Goal: Information Seeking & Learning: Learn about a topic

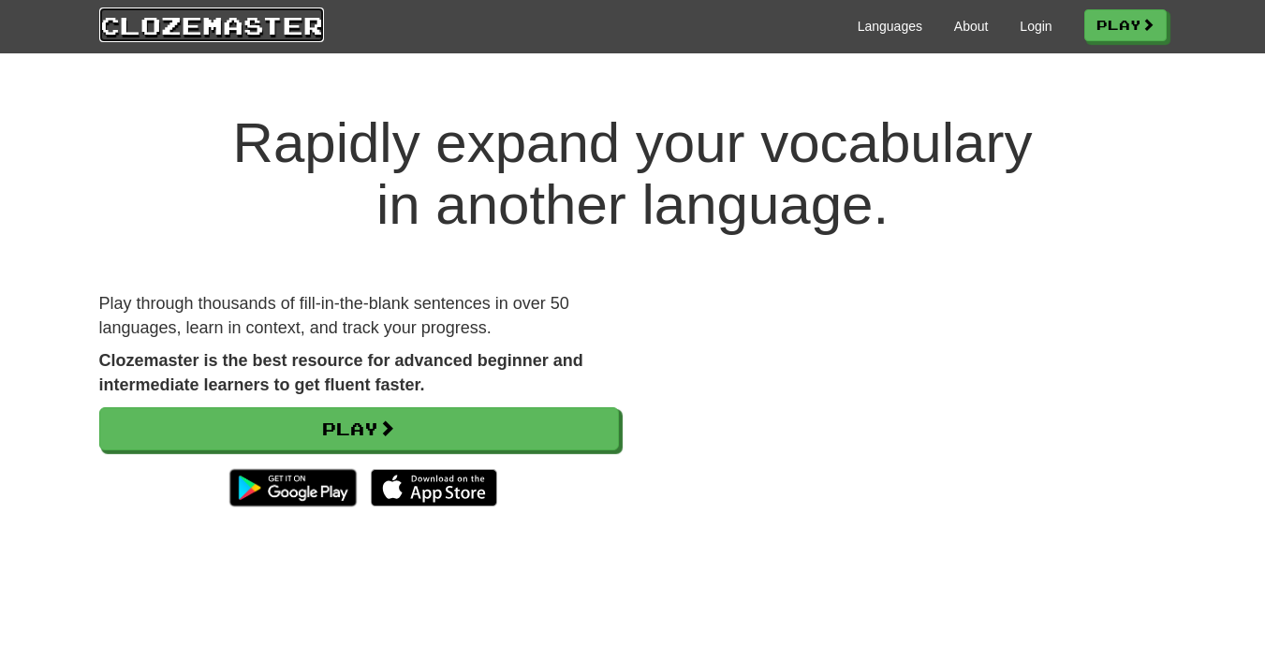
click at [237, 27] on link "Clozemaster" at bounding box center [211, 24] width 225 height 35
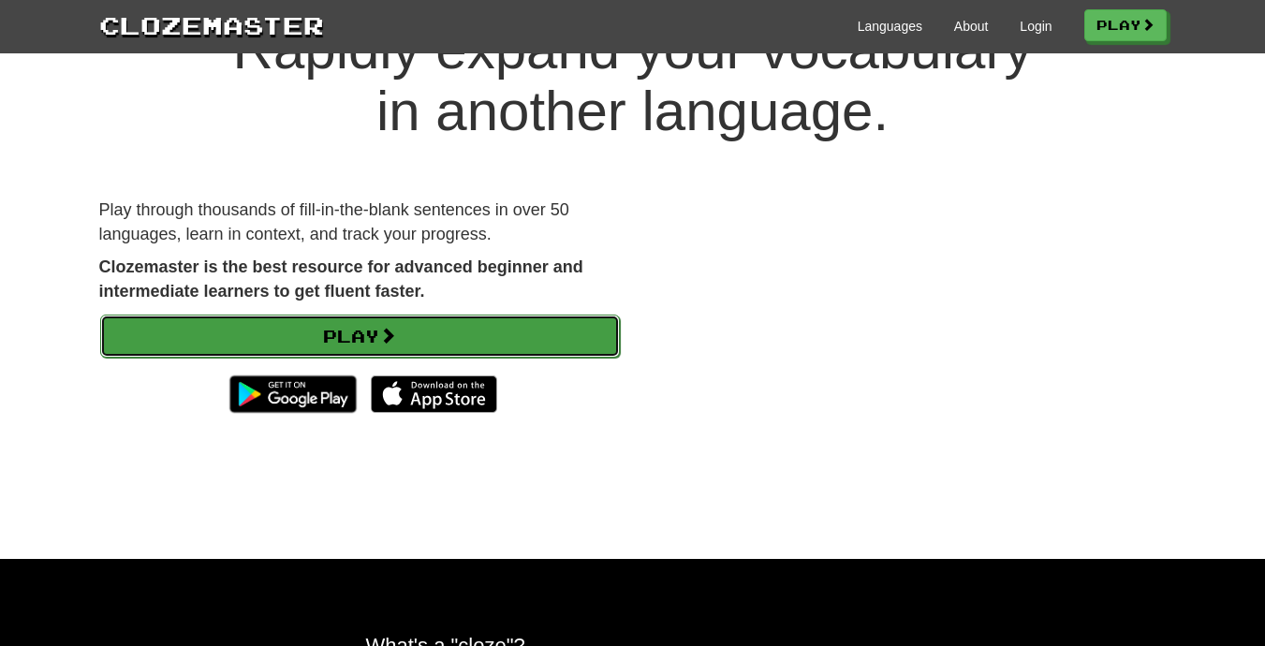
click at [521, 331] on link "Play" at bounding box center [360, 336] width 520 height 43
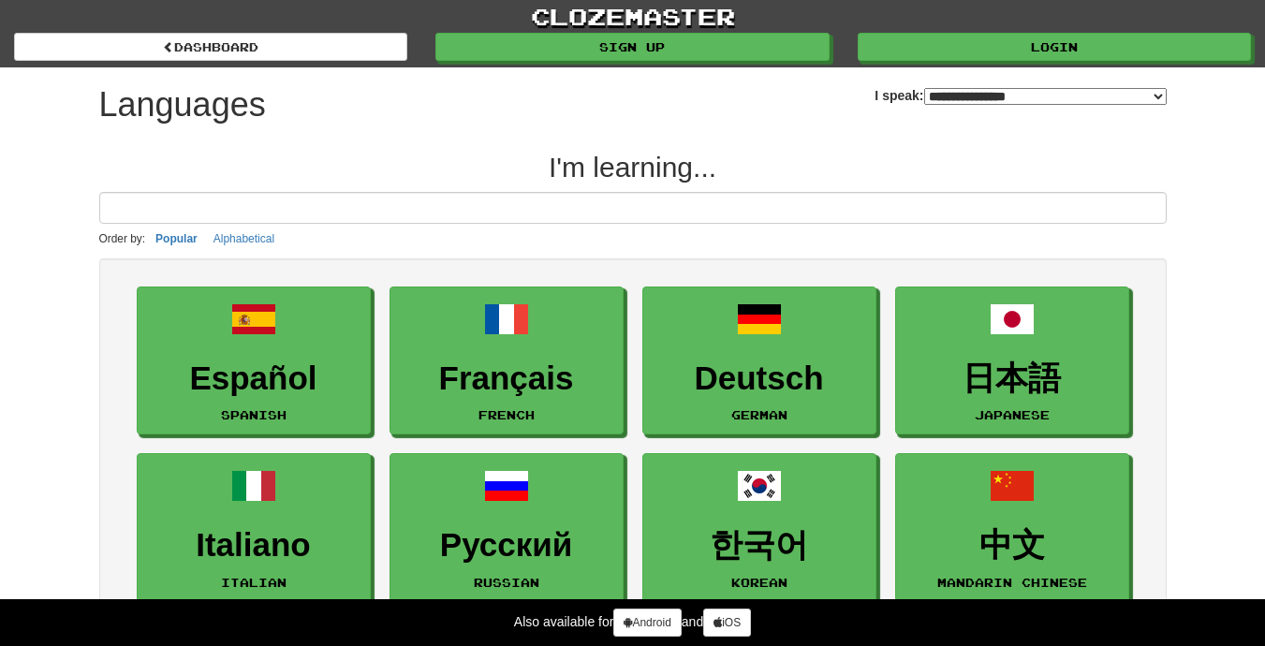
select select "*******"
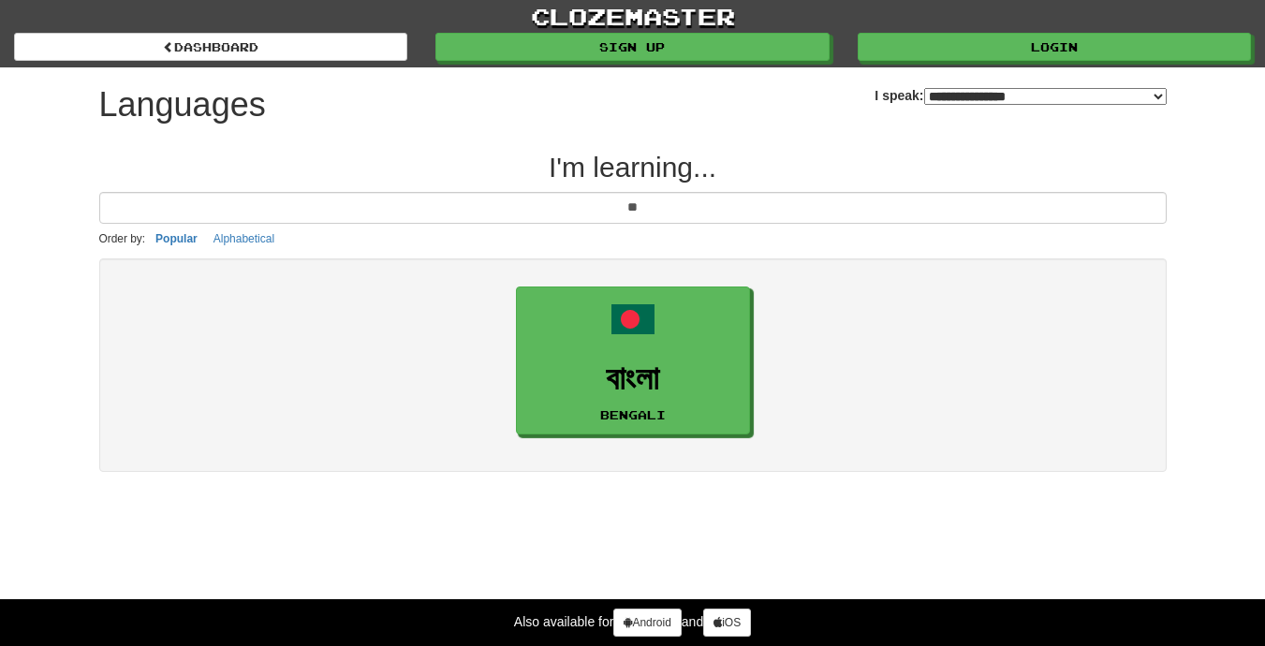
type input "*"
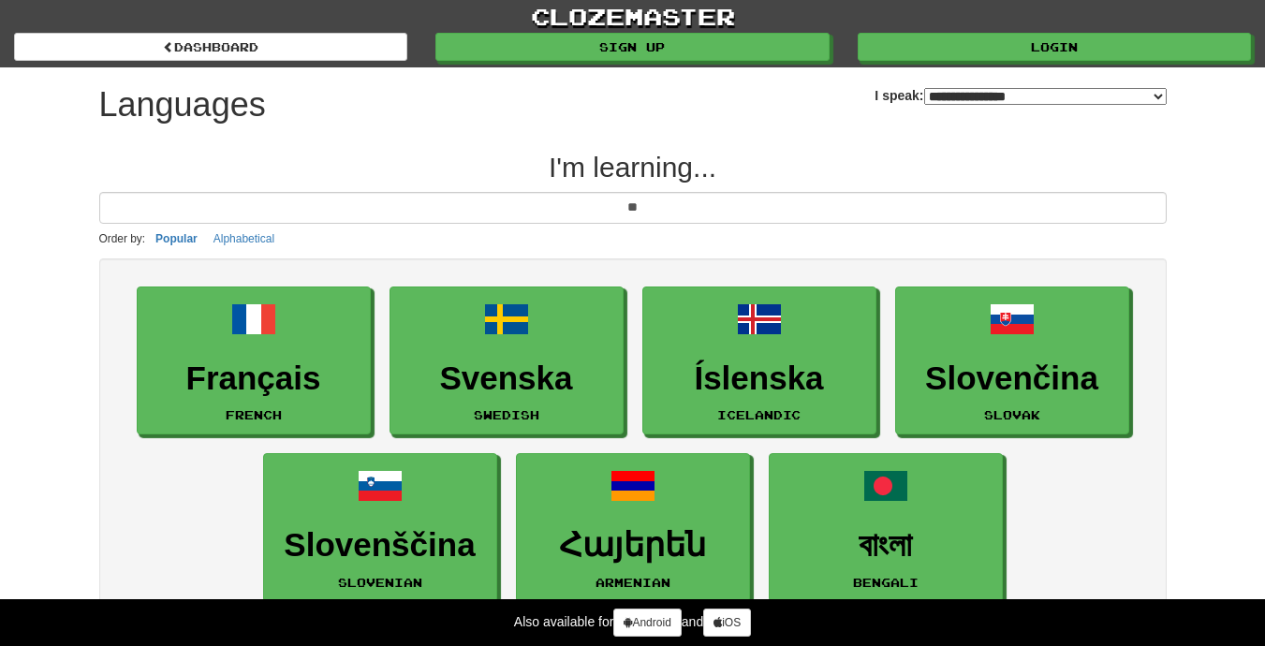
type input "*"
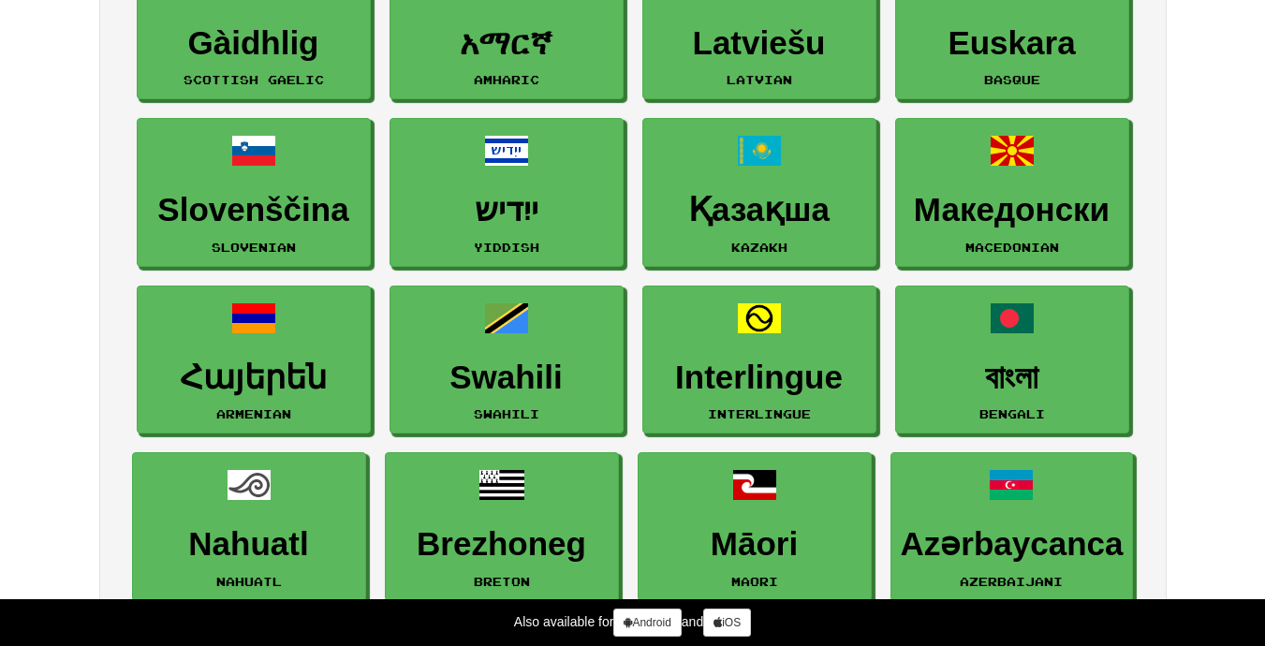
scroll to position [2810, 0]
